Goal: Information Seeking & Learning: Learn about a topic

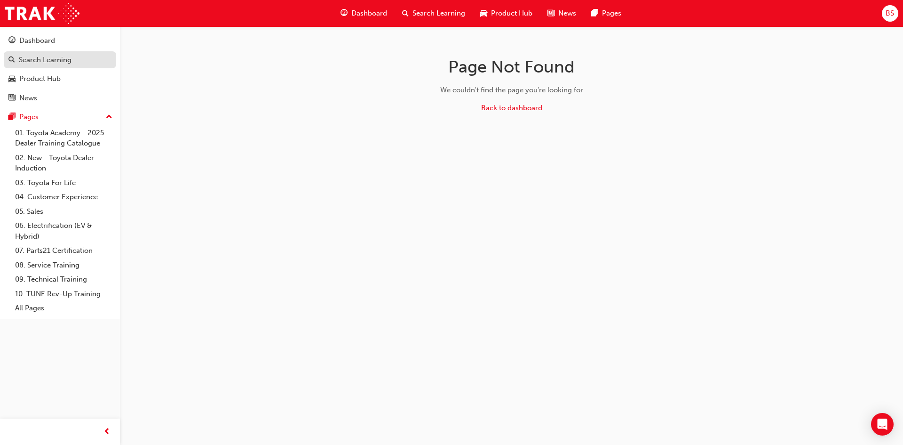
click at [55, 63] on div "Search Learning" at bounding box center [45, 60] width 53 height 11
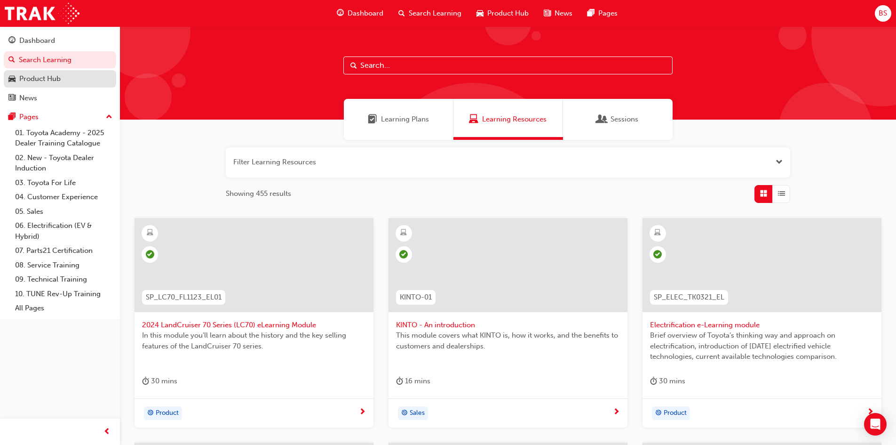
click at [46, 79] on div "Product Hub" at bounding box center [39, 78] width 41 height 11
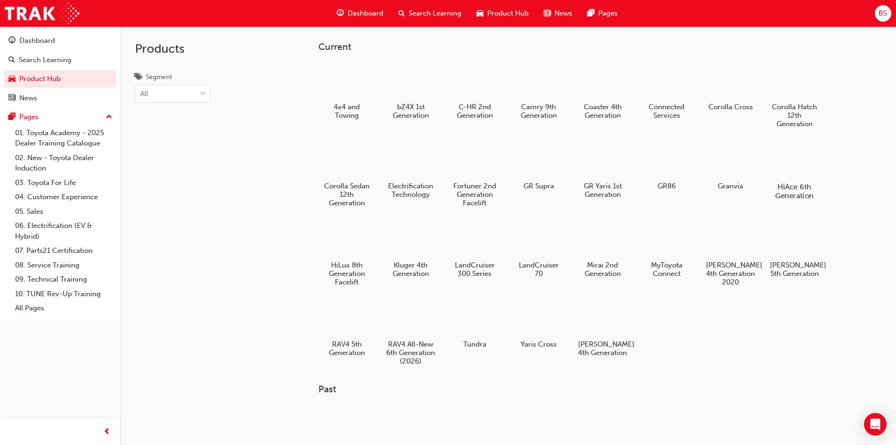
click at [787, 186] on h5 "HiAce 6th Generation" at bounding box center [794, 191] width 52 height 18
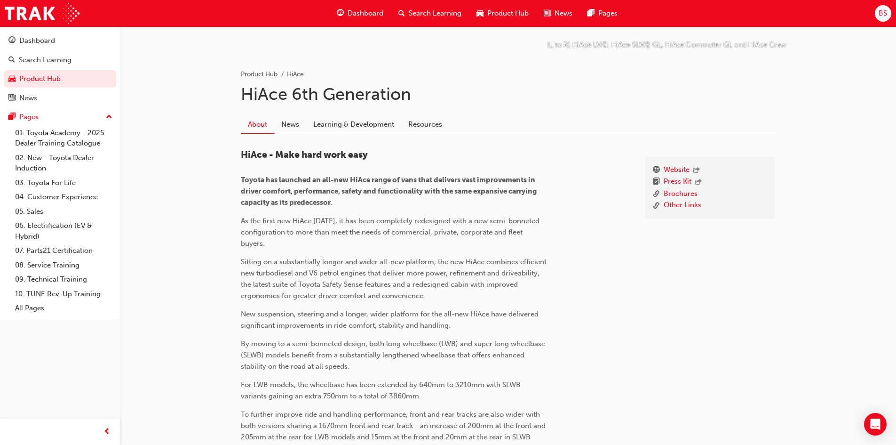
scroll to position [191, 0]
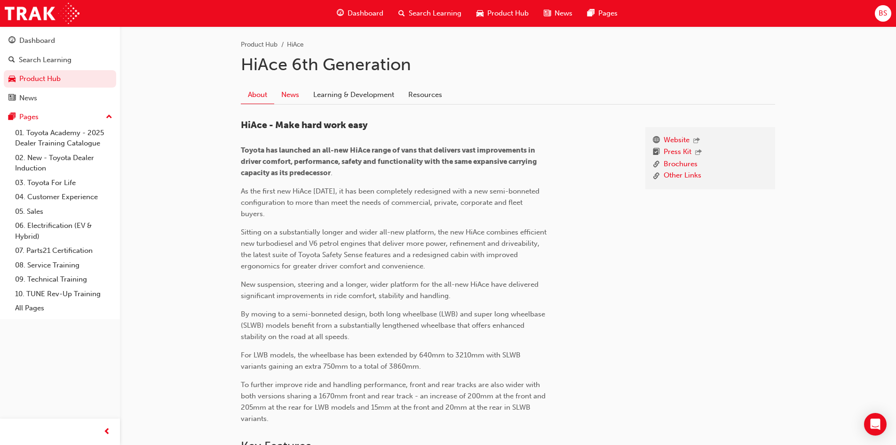
click at [294, 94] on link "News" at bounding box center [290, 95] width 32 height 18
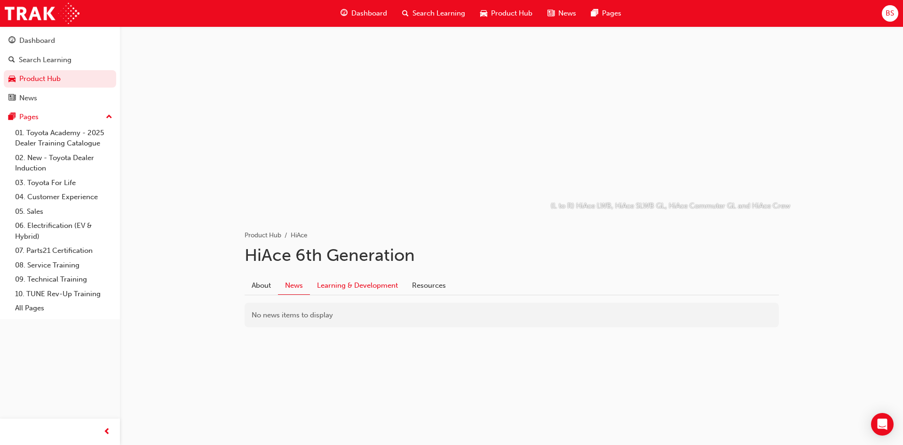
click at [344, 282] on link "Learning & Development" at bounding box center [357, 285] width 95 height 18
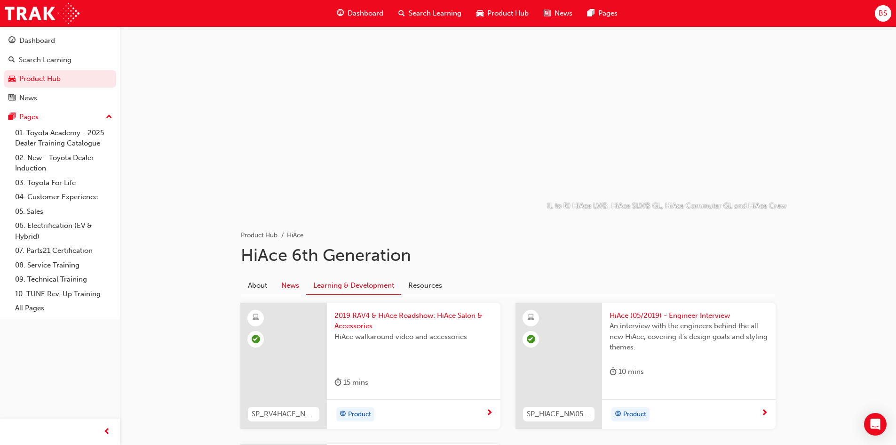
click at [294, 285] on link "News" at bounding box center [290, 285] width 32 height 18
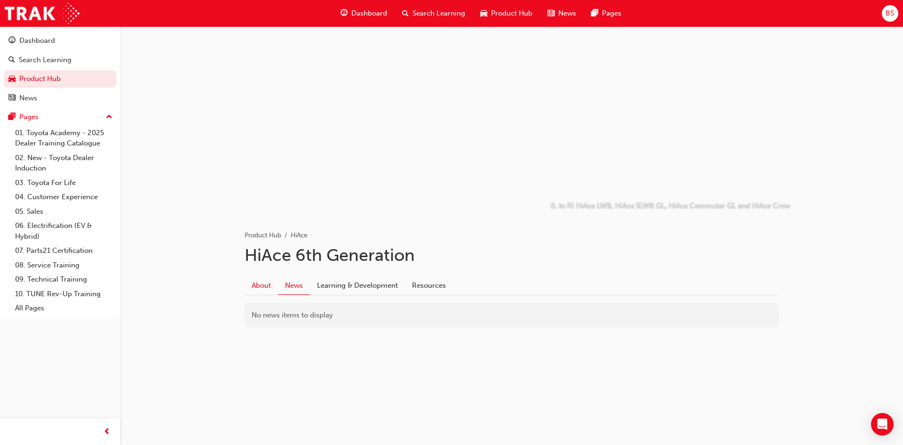
click at [255, 285] on link "About" at bounding box center [261, 285] width 33 height 18
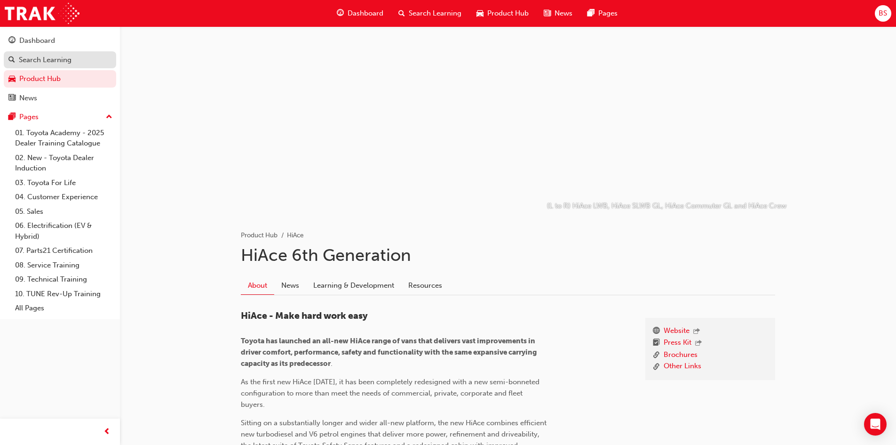
click at [44, 64] on div "Search Learning" at bounding box center [45, 60] width 53 height 11
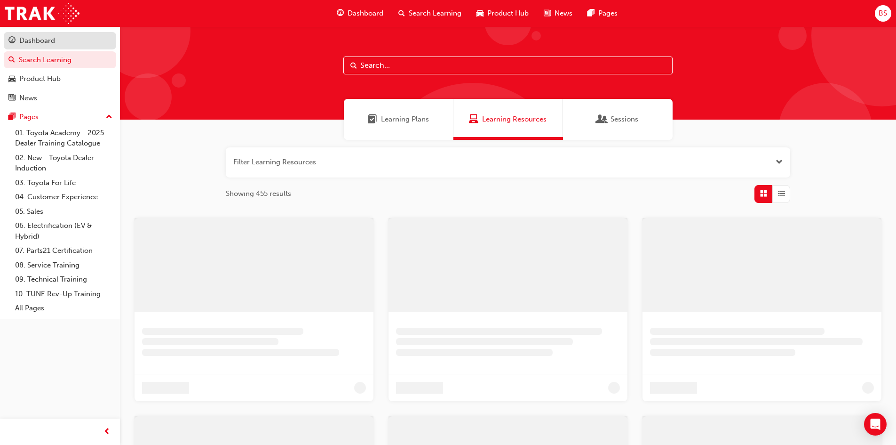
click at [45, 43] on div "Dashboard" at bounding box center [37, 40] width 36 height 11
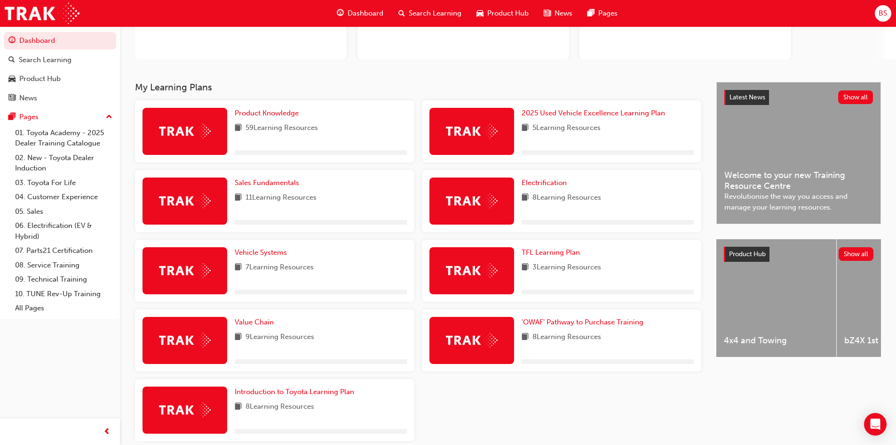
scroll to position [141, 0]
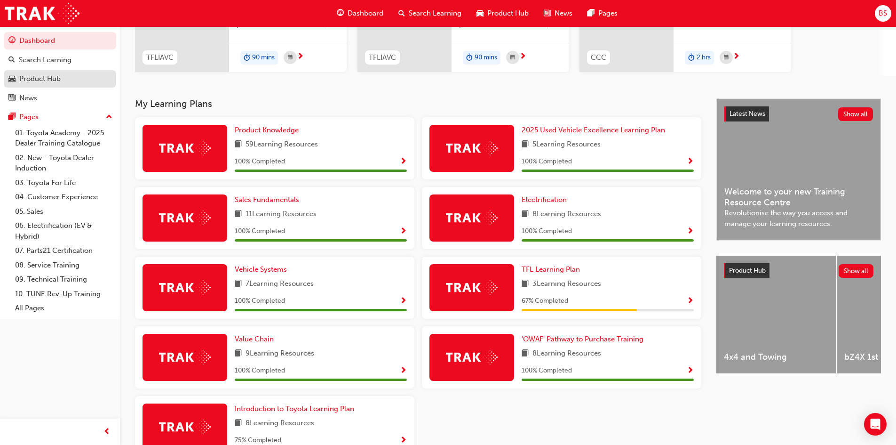
click at [43, 80] on div "Product Hub" at bounding box center [39, 78] width 41 height 11
